Goal: Task Accomplishment & Management: Complete application form

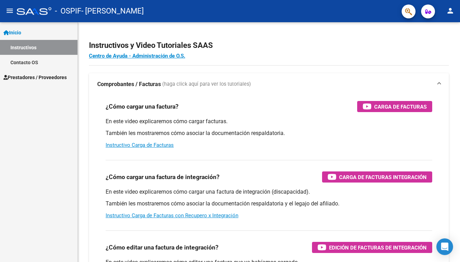
click at [41, 79] on span "Prestadores / Proveedores" at bounding box center [34, 78] width 63 height 8
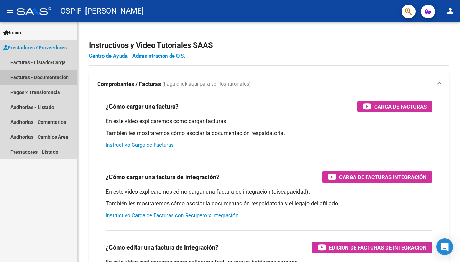
click at [41, 77] on link "Facturas - Documentación" at bounding box center [38, 77] width 77 height 15
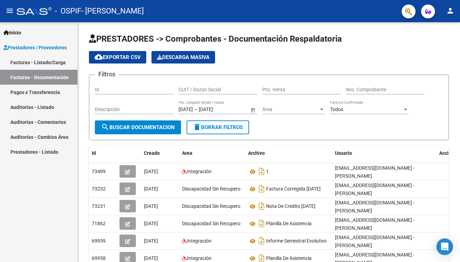
click at [37, 64] on link "Facturas - Listado/Carga" at bounding box center [38, 62] width 77 height 15
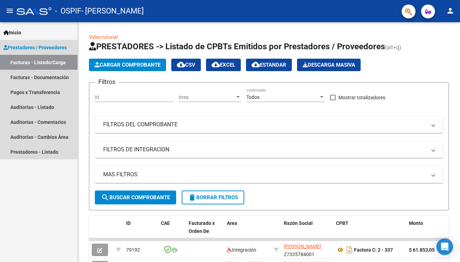
click at [50, 48] on span "Prestadores / Proveedores" at bounding box center [34, 48] width 63 height 8
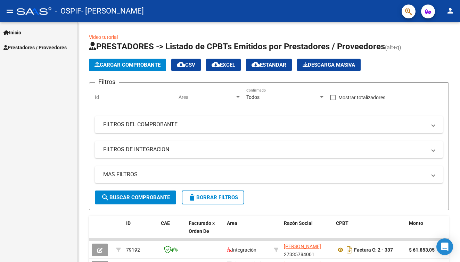
click at [50, 48] on span "Prestadores / Proveedores" at bounding box center [34, 48] width 63 height 8
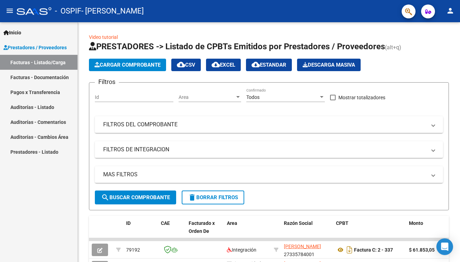
click at [48, 74] on link "Facturas - Documentación" at bounding box center [38, 77] width 77 height 15
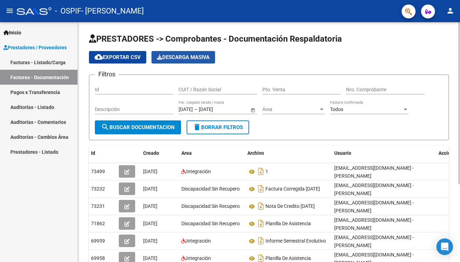
click at [190, 58] on span "Descarga Masiva" at bounding box center [183, 57] width 52 height 6
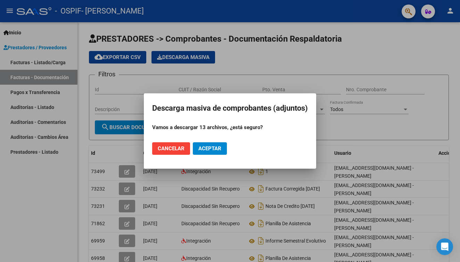
click at [175, 151] on span "Cancelar" at bounding box center [171, 149] width 27 height 6
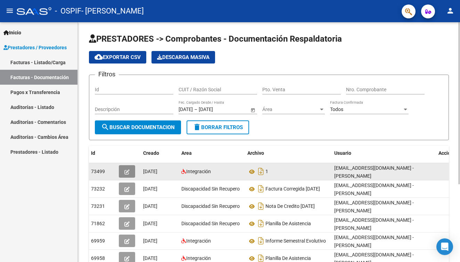
click at [124, 169] on button "button" at bounding box center [127, 171] width 16 height 13
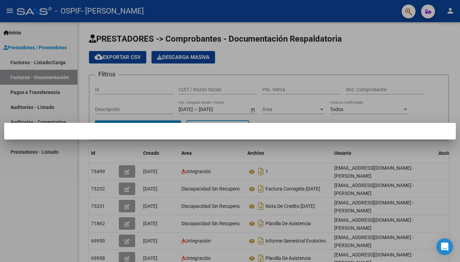
click at [53, 191] on div at bounding box center [230, 131] width 460 height 262
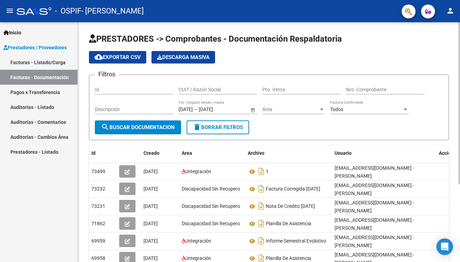
click at [216, 91] on input "CUIT / Razón Social" at bounding box center [218, 90] width 79 height 6
type input "27335784001"
click at [286, 80] on form "Filtros Id 27335784001 CUIT / Razón Social Pto. Venta Nro. Comprobante Descripc…" at bounding box center [269, 108] width 360 height 66
click at [286, 89] on input "Pto. Venta" at bounding box center [301, 90] width 79 height 6
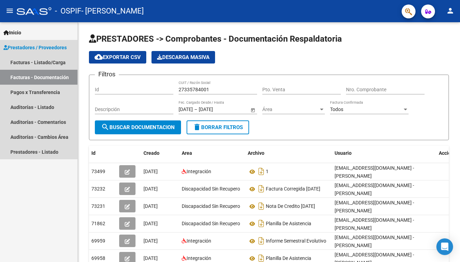
click at [28, 49] on span "Prestadores / Proveedores" at bounding box center [34, 48] width 63 height 8
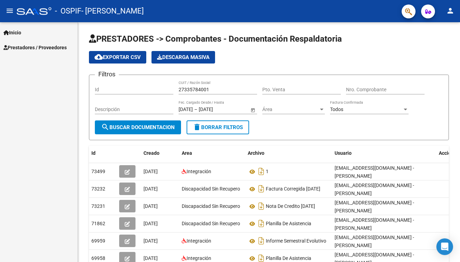
click at [28, 49] on span "Prestadores / Proveedores" at bounding box center [34, 48] width 63 height 8
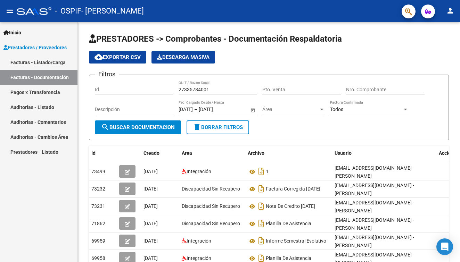
click at [18, 154] on link "Prestadores - Listado" at bounding box center [38, 152] width 77 height 15
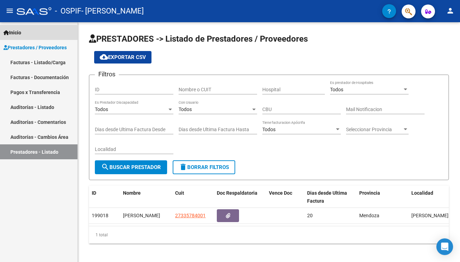
click at [15, 33] on span "Inicio" at bounding box center [12, 33] width 18 height 8
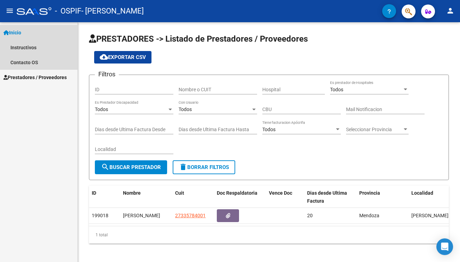
click at [20, 35] on span "Inicio" at bounding box center [12, 33] width 18 height 8
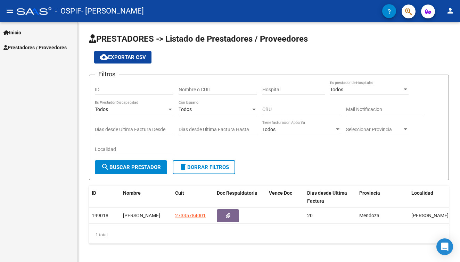
click at [21, 49] on span "Prestadores / Proveedores" at bounding box center [34, 48] width 63 height 8
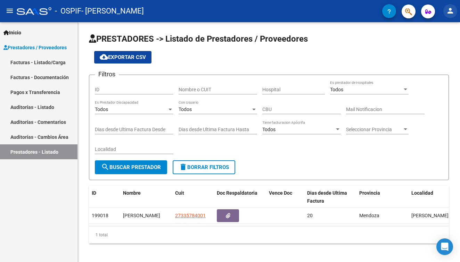
click at [451, 16] on button "person" at bounding box center [450, 11] width 14 height 14
click at [445, 26] on button "person Mi Perfil" at bounding box center [436, 29] width 42 height 17
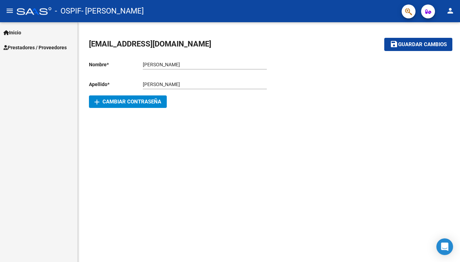
click at [25, 49] on span "Prestadores / Proveedores" at bounding box center [34, 48] width 63 height 8
click at [20, 33] on span "Inicio" at bounding box center [12, 33] width 18 height 8
click at [21, 34] on span "Inicio" at bounding box center [12, 33] width 18 height 8
click at [449, 9] on mat-icon "person" at bounding box center [450, 11] width 8 height 8
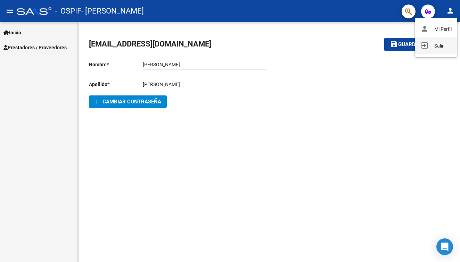
click at [434, 46] on button "exit_to_app Salir" at bounding box center [436, 46] width 42 height 17
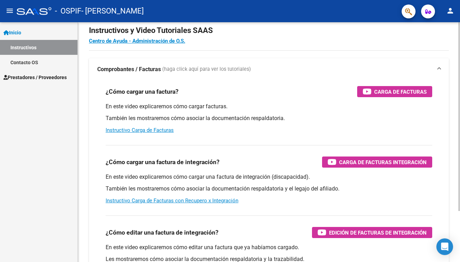
scroll to position [14, 0]
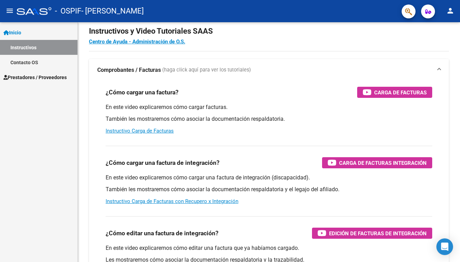
click at [61, 82] on link "Prestadores / Proveedores" at bounding box center [38, 77] width 77 height 15
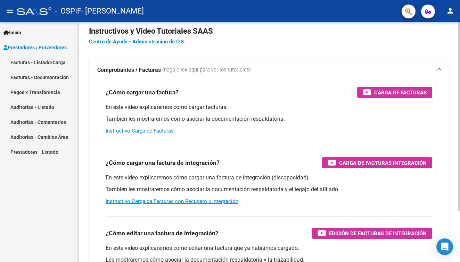
click at [386, 86] on div "¿Cómo cargar una factura? Carga de Facturas En este video explicaremos cómo car…" at bounding box center [268, 110] width 343 height 59
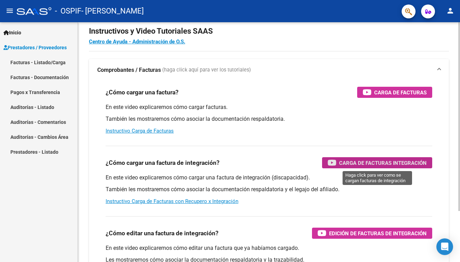
click at [384, 165] on span "Carga de Facturas Integración" at bounding box center [383, 163] width 88 height 9
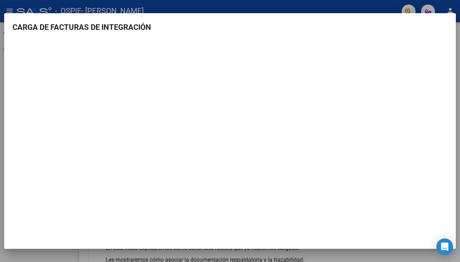
click at [129, 215] on mat-dialog-container "CARGA DE FACTURAS DE INTEGRACIÓN" at bounding box center [230, 131] width 452 height 236
click at [26, 4] on div at bounding box center [230, 131] width 460 height 262
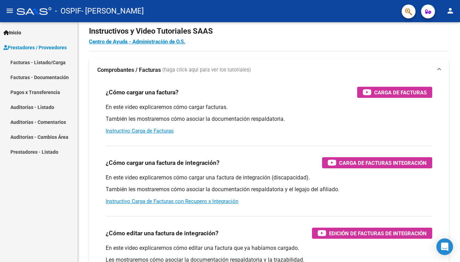
click at [45, 65] on link "Facturas - Listado/Carga" at bounding box center [38, 62] width 77 height 15
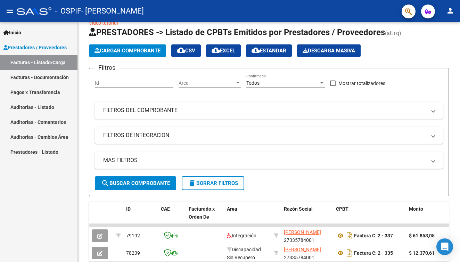
click at [18, 33] on span "Inicio" at bounding box center [12, 33] width 18 height 8
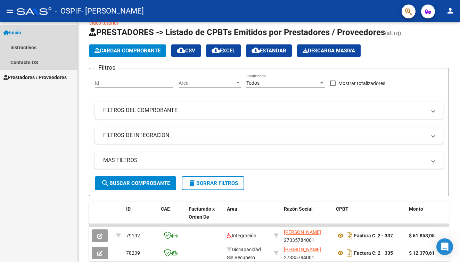
click at [18, 33] on span "Inicio" at bounding box center [12, 33] width 18 height 8
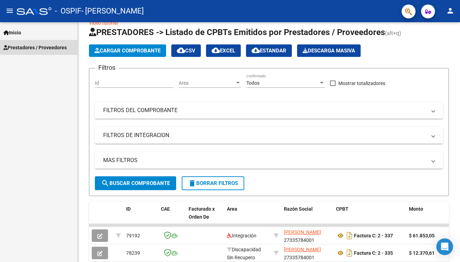
click at [40, 46] on span "Prestadores / Proveedores" at bounding box center [34, 48] width 63 height 8
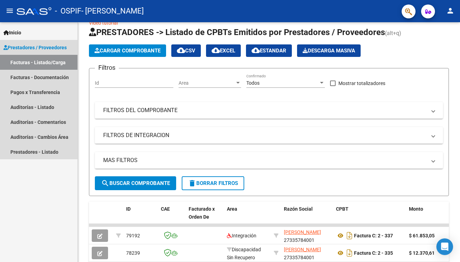
click at [41, 64] on link "Facturas - Listado/Carga" at bounding box center [38, 62] width 77 height 15
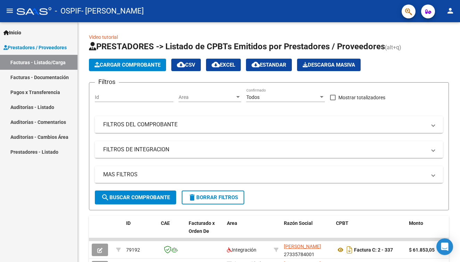
click at [13, 10] on mat-icon "menu" at bounding box center [10, 11] width 8 height 8
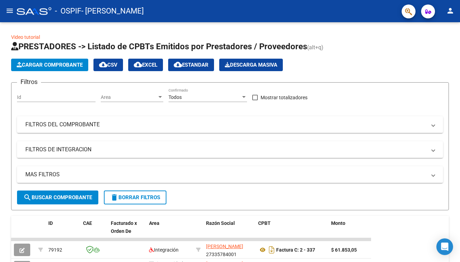
click at [13, 10] on mat-icon "menu" at bounding box center [10, 11] width 8 height 8
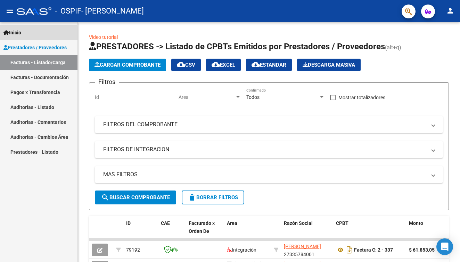
click at [19, 35] on span "Inicio" at bounding box center [12, 33] width 18 height 8
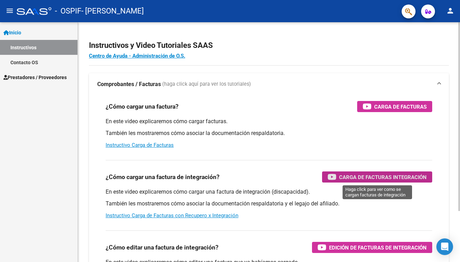
click at [416, 178] on span "Carga de Facturas Integración" at bounding box center [383, 177] width 88 height 9
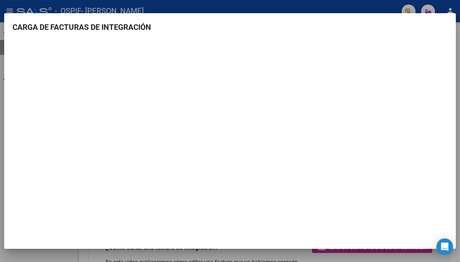
click at [56, 8] on div at bounding box center [230, 131] width 460 height 262
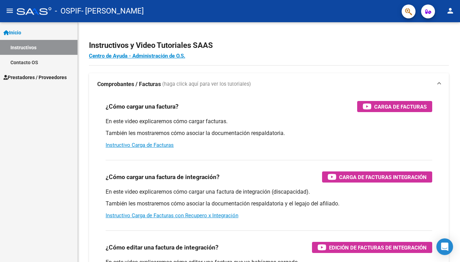
click at [35, 79] on span "Prestadores / Proveedores" at bounding box center [34, 78] width 63 height 8
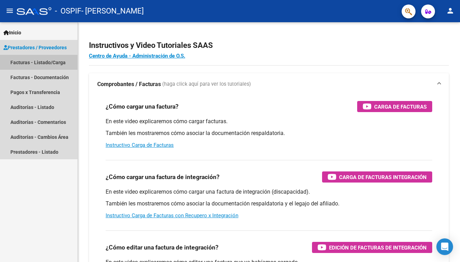
click at [38, 67] on link "Facturas - Listado/Carga" at bounding box center [38, 62] width 77 height 15
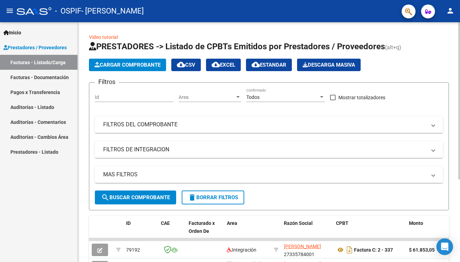
click at [119, 61] on button "Cargar Comprobante" at bounding box center [127, 65] width 77 height 13
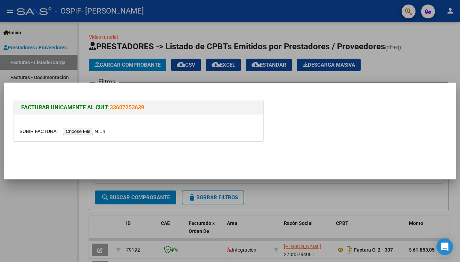
click at [71, 132] on input "file" at bounding box center [63, 131] width 88 height 7
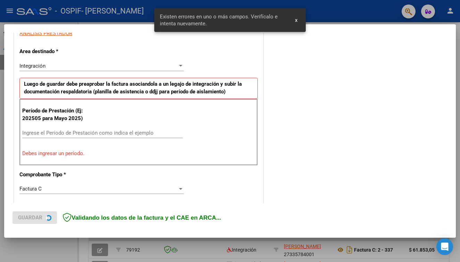
scroll to position [142, 0]
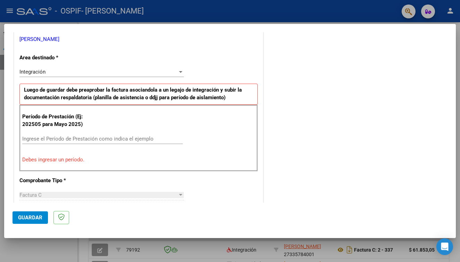
click at [67, 72] on div "Integración" at bounding box center [98, 72] width 158 height 6
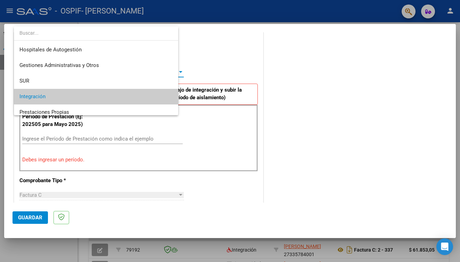
scroll to position [26, 0]
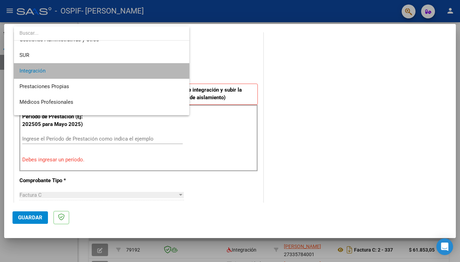
click at [67, 72] on span "Integración" at bounding box center [101, 71] width 164 height 16
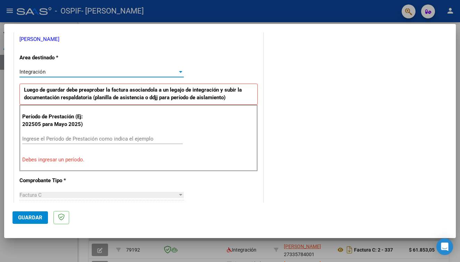
click at [62, 131] on div "Período de Prestación (Ej: 202505 para Mayo 2025) Ingrese el Período de Prestac…" at bounding box center [138, 138] width 238 height 67
click at [62, 141] on div "Ingrese el Período de Prestación como indica el ejemplo" at bounding box center [102, 139] width 160 height 10
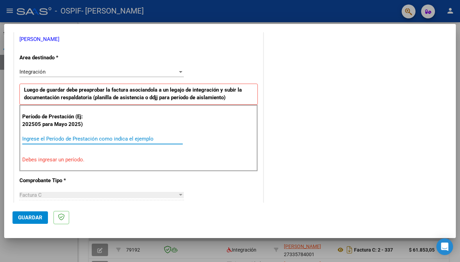
click at [62, 138] on input "Ingrese el Período de Prestación como indica el ejemplo" at bounding box center [102, 139] width 160 height 6
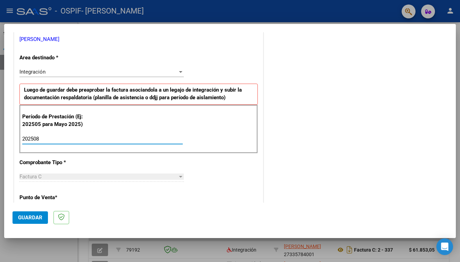
type input "202508"
click at [94, 205] on mat-dialog-actions "Guardar" at bounding box center [230, 216] width 435 height 27
click at [52, 179] on div "Factura C Seleccionar Tipo" at bounding box center [101, 177] width 164 height 10
click at [48, 174] on div "Factura C" at bounding box center [98, 177] width 158 height 6
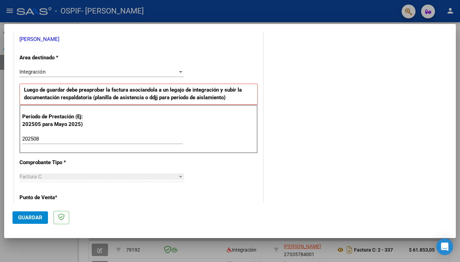
click at [34, 211] on mat-dialog-actions "Guardar" at bounding box center [230, 216] width 435 height 27
click at [34, 216] on span "Guardar" at bounding box center [30, 218] width 24 height 6
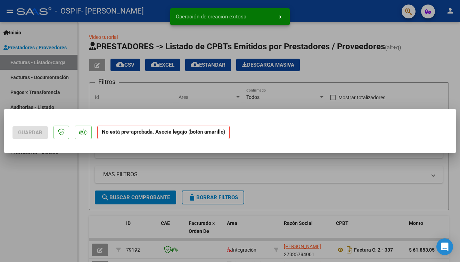
scroll to position [0, 0]
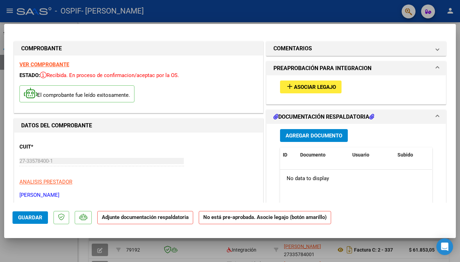
click at [144, 222] on p "Adjunte documentación respaldatoria" at bounding box center [145, 218] width 96 height 14
click at [139, 216] on strong "Adjunte documentación respaldatoria" at bounding box center [145, 217] width 87 height 6
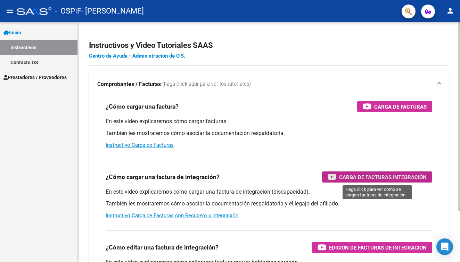
click at [353, 177] on span "Carga de Facturas Integración" at bounding box center [383, 177] width 88 height 9
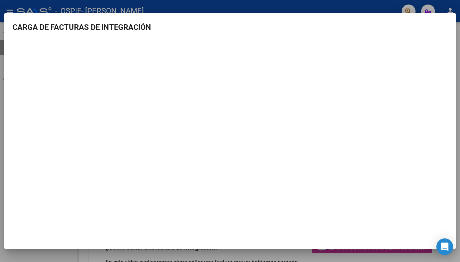
click at [61, 6] on div at bounding box center [230, 131] width 460 height 262
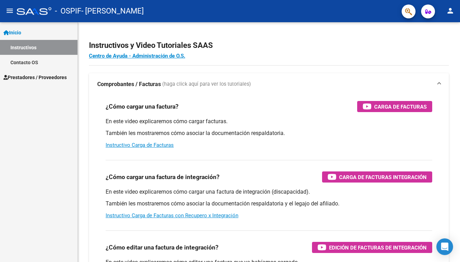
click at [21, 29] on span "Inicio" at bounding box center [12, 33] width 18 height 8
click at [30, 77] on span "Prestadores / Proveedores" at bounding box center [34, 78] width 63 height 8
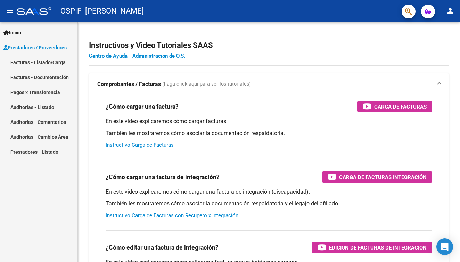
click at [39, 61] on link "Facturas - Listado/Carga" at bounding box center [38, 62] width 77 height 15
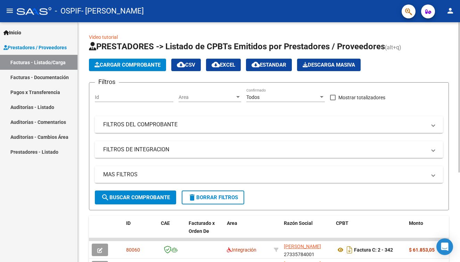
click at [141, 69] on button "Cargar Comprobante" at bounding box center [127, 65] width 77 height 13
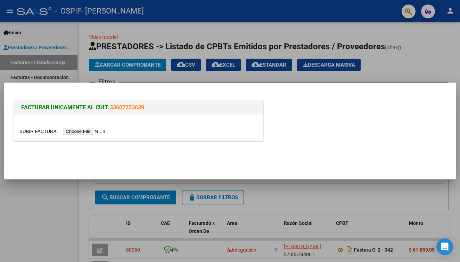
click at [81, 130] on input "file" at bounding box center [63, 131] width 88 height 7
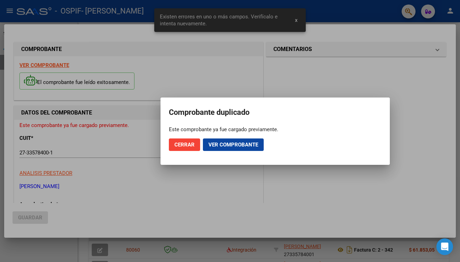
scroll to position [142, 0]
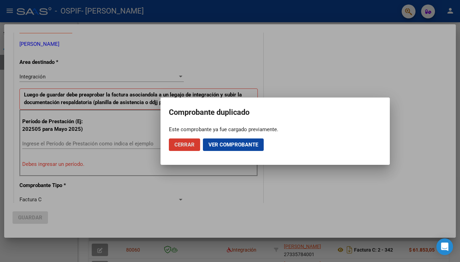
click at [178, 142] on span "Cerrar" at bounding box center [184, 145] width 20 height 6
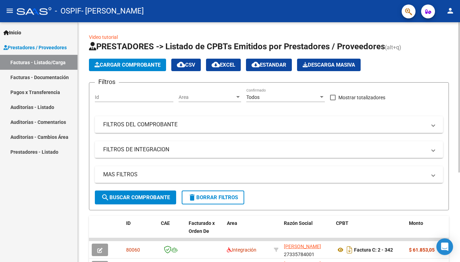
scroll to position [0, 0]
click at [128, 62] on span "Cargar Comprobante" at bounding box center [127, 65] width 66 height 6
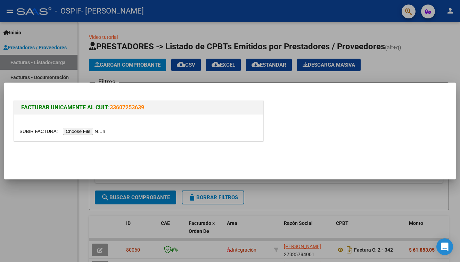
click at [78, 133] on input "file" at bounding box center [63, 131] width 88 height 7
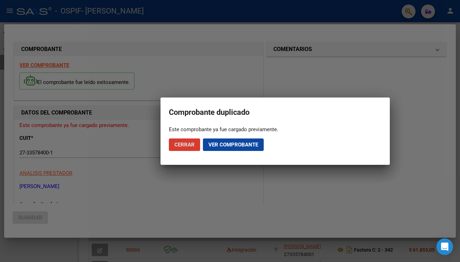
click at [213, 146] on span "Ver comprobante" at bounding box center [233, 145] width 50 height 6
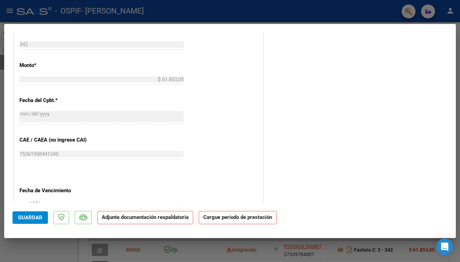
scroll to position [330, 0]
click at [146, 221] on p "Adjunte documentación respaldatoria" at bounding box center [145, 218] width 96 height 14
click at [138, 214] on strong "Adjunte documentación respaldatoria" at bounding box center [145, 217] width 87 height 6
click at [23, 219] on span "Guardar" at bounding box center [30, 218] width 24 height 6
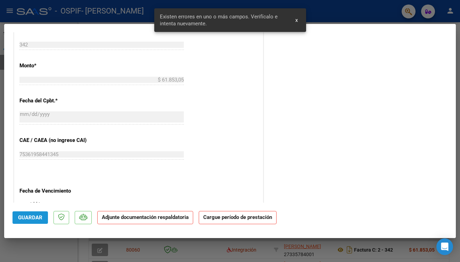
scroll to position [122, 0]
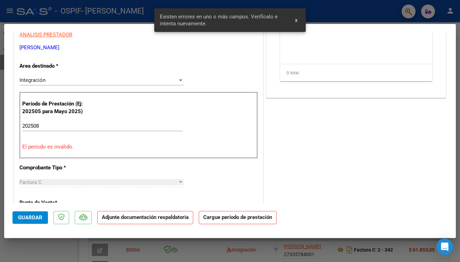
click at [140, 219] on strong "Adjunte documentación respaldatoria" at bounding box center [145, 217] width 87 height 6
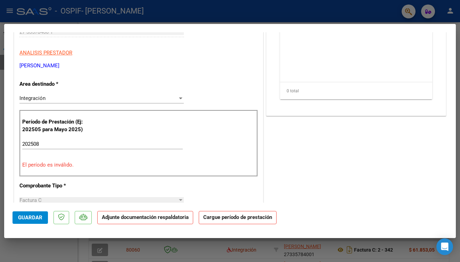
scroll to position [103, 0]
click at [50, 143] on input "202508" at bounding box center [102, 145] width 160 height 6
click at [59, 145] on input "202508" at bounding box center [102, 145] width 160 height 6
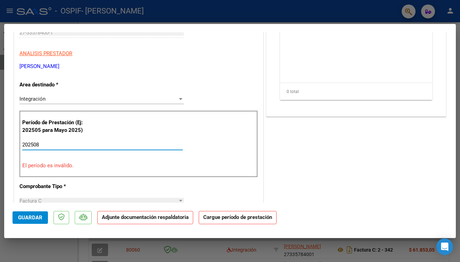
click at [31, 144] on input "202508" at bounding box center [102, 145] width 160 height 6
click at [50, 143] on input "202508" at bounding box center [102, 145] width 160 height 6
click at [51, 166] on p "El período es inválido." at bounding box center [138, 166] width 233 height 8
click at [46, 142] on input "202508" at bounding box center [102, 145] width 160 height 6
click at [98, 159] on div "Período de Prestación (Ej: 202505 para Mayo 2025) 202508 Ingrese el Período de …" at bounding box center [138, 144] width 238 height 67
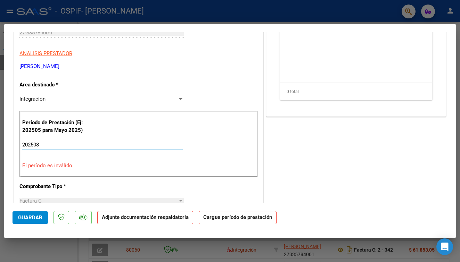
click at [49, 144] on input "202508" at bounding box center [102, 145] width 160 height 6
click at [116, 178] on div "CUIT * 27-33578400-1 Ingresar CUIT ANALISIS PRESTADOR ESTELRICH VERONICA LINDA …" at bounding box center [138, 264] width 249 height 520
click at [124, 134] on div "Período de Prestación (Ej: 202505 para Mayo 2025) 202508 Ingrese el Período de …" at bounding box center [138, 144] width 238 height 67
click at [79, 94] on div "Integración Seleccionar Area" at bounding box center [101, 99] width 164 height 10
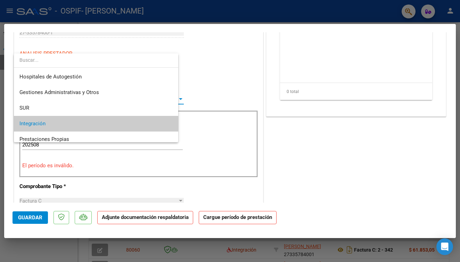
scroll to position [26, 0]
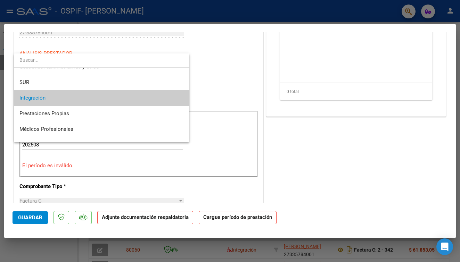
click at [85, 100] on span "Integración" at bounding box center [101, 98] width 164 height 16
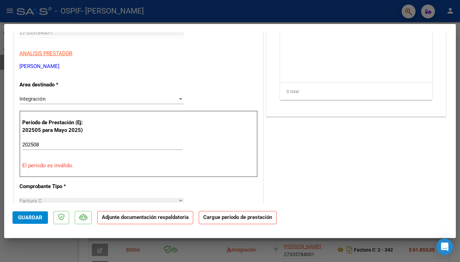
click at [64, 147] on div "202508 Ingrese el Período de Prestación como indica el ejemplo" at bounding box center [102, 145] width 160 height 10
click at [63, 167] on p "El período es inválido." at bounding box center [138, 166] width 233 height 8
click at [53, 144] on input "202508" at bounding box center [102, 145] width 160 height 6
click at [117, 162] on p "El período es inválido." at bounding box center [138, 166] width 233 height 8
click at [64, 146] on input "202508" at bounding box center [102, 145] width 160 height 6
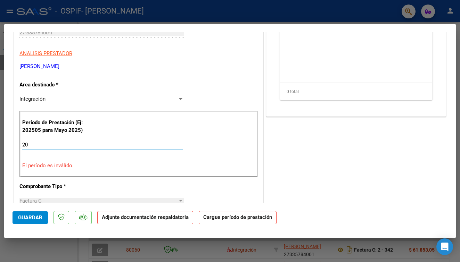
type input "2"
type input "202508"
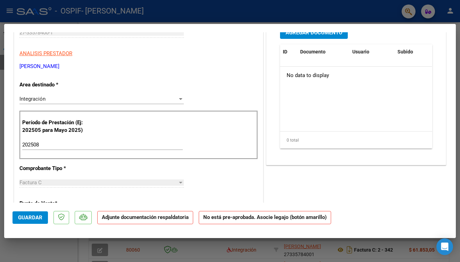
click at [131, 170] on div "CUIT * 27-33578400-1 Ingresar CUIT ANALISIS PRESTADOR ESTELRICH VERONICA LINDA …" at bounding box center [138, 255] width 249 height 502
click at [137, 218] on strong "Adjunte documentación respaldatoria" at bounding box center [145, 217] width 87 height 6
click at [172, 221] on p "Adjunte documentación respaldatoria" at bounding box center [145, 218] width 96 height 14
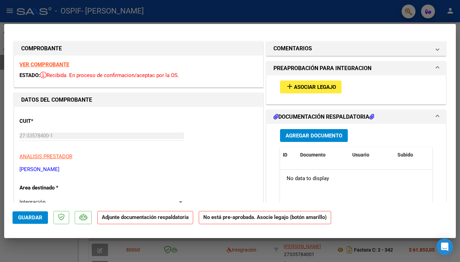
scroll to position [0, 0]
click at [329, 85] on span "Asociar Legajo" at bounding box center [315, 87] width 42 height 6
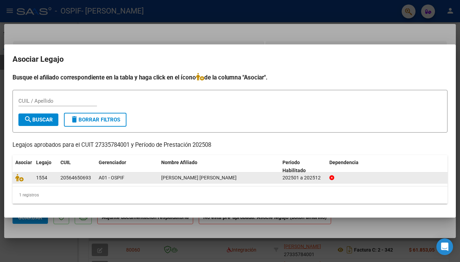
click at [183, 177] on span "HERRERA PEREZ BAUTISTA JOAQUIN" at bounding box center [198, 178] width 75 height 6
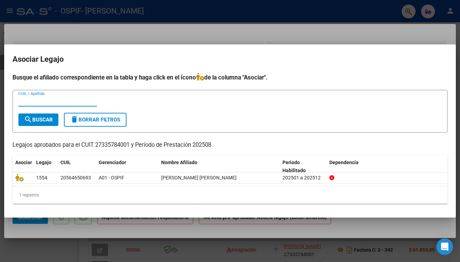
click at [44, 102] on input "CUIL / Apellido" at bounding box center [57, 101] width 79 height 6
type input "2056465069"
click at [173, 113] on form "2056465069 CUIL / Apellido search Buscar delete Borrar Filtros" at bounding box center [230, 111] width 435 height 43
click at [33, 119] on span "search Buscar" at bounding box center [38, 120] width 29 height 6
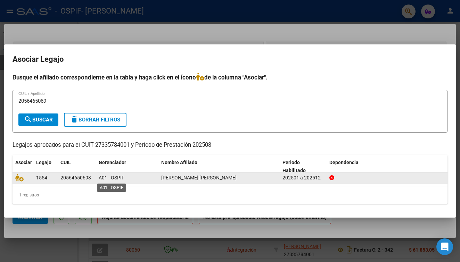
click at [105, 180] on span "A01 - OSPIF" at bounding box center [112, 178] width 26 height 6
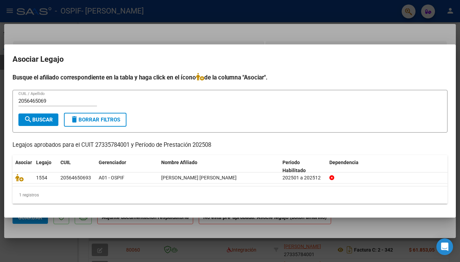
click at [47, 118] on span "search Buscar" at bounding box center [38, 120] width 29 height 6
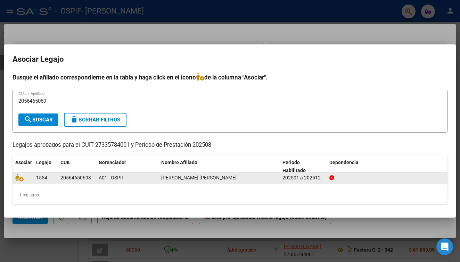
click at [75, 176] on div "20564650693" at bounding box center [75, 178] width 31 height 8
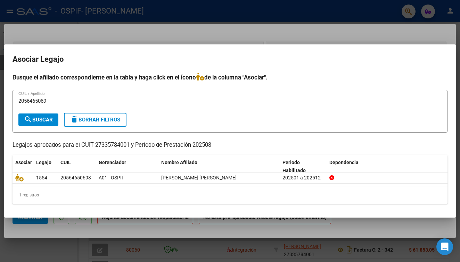
click at [44, 14] on div at bounding box center [230, 131] width 460 height 262
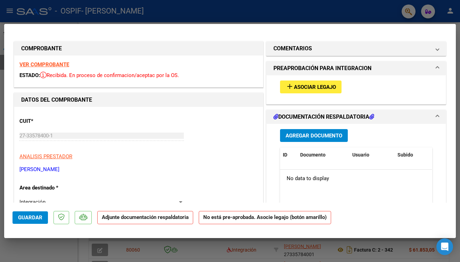
click at [312, 96] on div "add Asociar Legajo" at bounding box center [356, 86] width 163 height 23
click at [315, 87] on span "Asociar Legajo" at bounding box center [315, 87] width 42 height 6
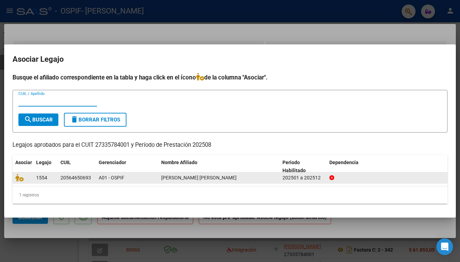
click at [193, 178] on span "HERRERA PEREZ BAUTISTA JOAQUIN" at bounding box center [198, 178] width 75 height 6
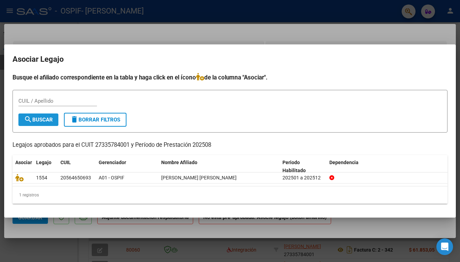
click at [48, 121] on span "search Buscar" at bounding box center [38, 120] width 29 height 6
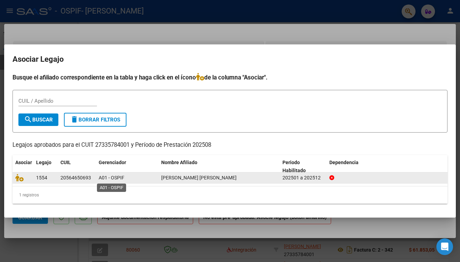
click at [100, 179] on span "A01 - OSPIF" at bounding box center [112, 178] width 26 height 6
click at [33, 183] on datatable-body-cell at bounding box center [23, 178] width 21 height 11
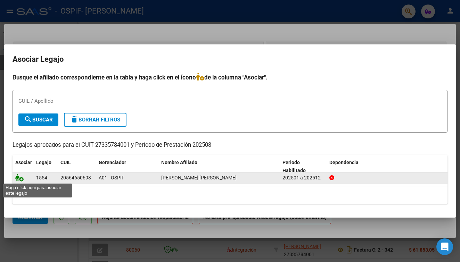
click at [19, 179] on icon at bounding box center [19, 178] width 8 height 8
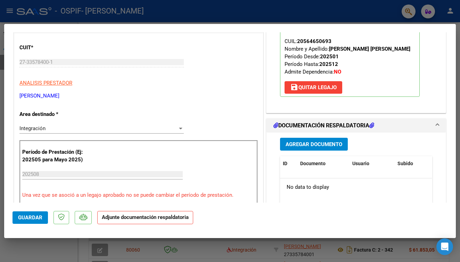
scroll to position [77, 0]
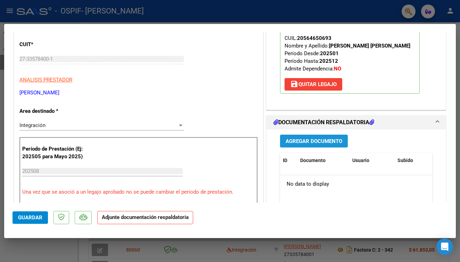
click at [312, 142] on span "Agregar Documento" at bounding box center [314, 141] width 57 height 6
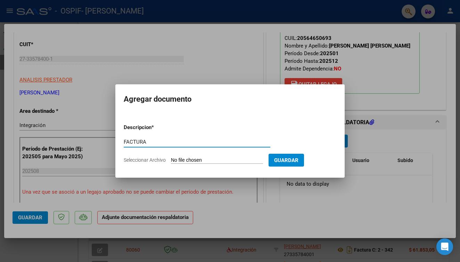
type input "FACTURA"
click at [208, 159] on input "Seleccionar Archivo" at bounding box center [217, 160] width 92 height 7
type input "C:\fakepath\27335784001_011_00002_00000342.pdf"
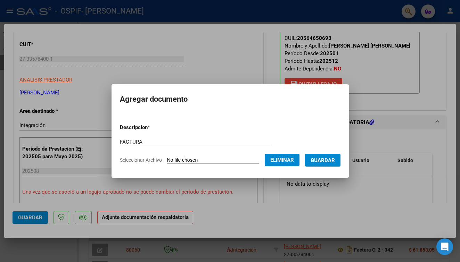
click at [327, 160] on span "Guardar" at bounding box center [323, 160] width 24 height 6
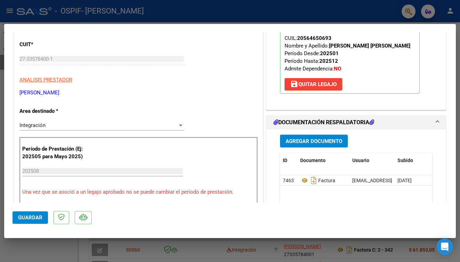
click at [302, 142] on span "Agregar Documento" at bounding box center [314, 141] width 57 height 6
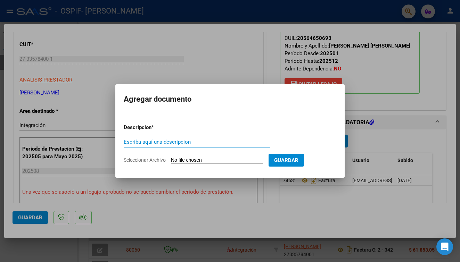
click at [181, 141] on input "Escriba aquí una descripcion" at bounding box center [197, 142] width 147 height 6
type input "ASISTENCIA"
click at [190, 160] on input "Seleccionar Archivo" at bounding box center [217, 160] width 92 height 7
type input "C:\fakepath\Asistencia ospif bauti agosto 25.pdf"
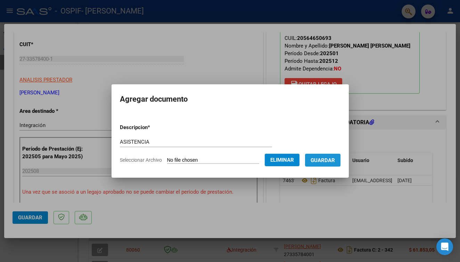
click at [335, 162] on span "Guardar" at bounding box center [323, 160] width 24 height 6
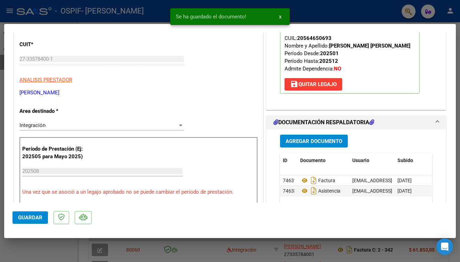
scroll to position [0, 0]
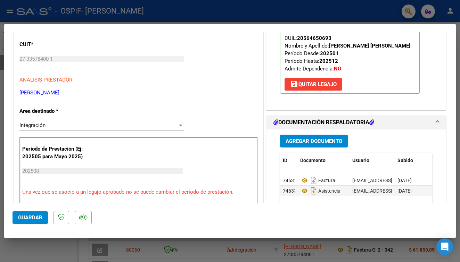
click at [81, 172] on input "202508" at bounding box center [102, 171] width 160 height 6
click at [150, 216] on mat-dialog-actions "Guardar" at bounding box center [230, 216] width 435 height 27
click at [33, 218] on span "Guardar" at bounding box center [30, 218] width 24 height 6
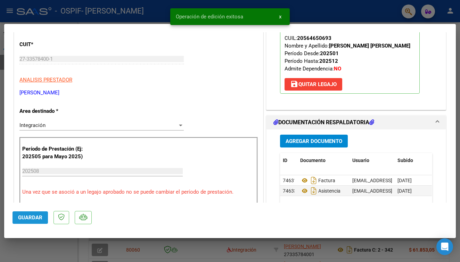
click at [33, 218] on span "Guardar" at bounding box center [30, 218] width 24 height 6
